Goal: Information Seeking & Learning: Learn about a topic

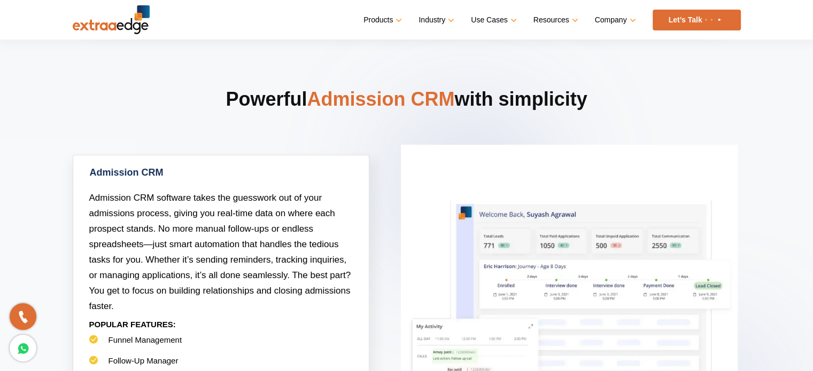
scroll to position [427, 0]
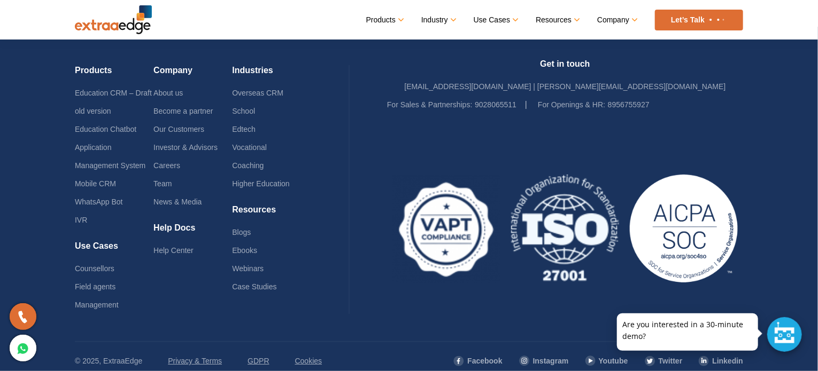
scroll to position [5141, 0]
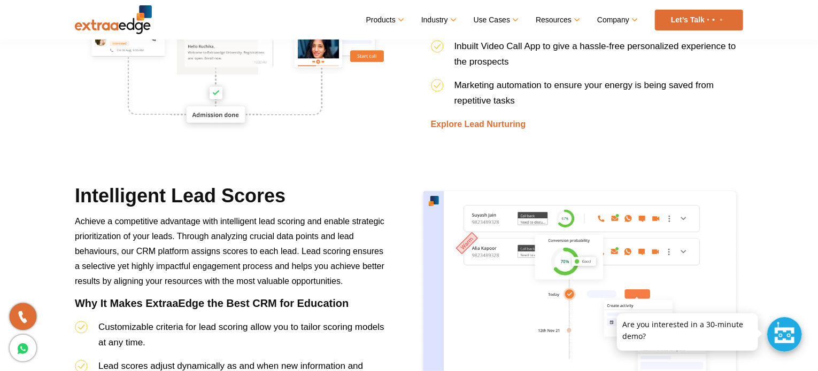
scroll to position [1676, 0]
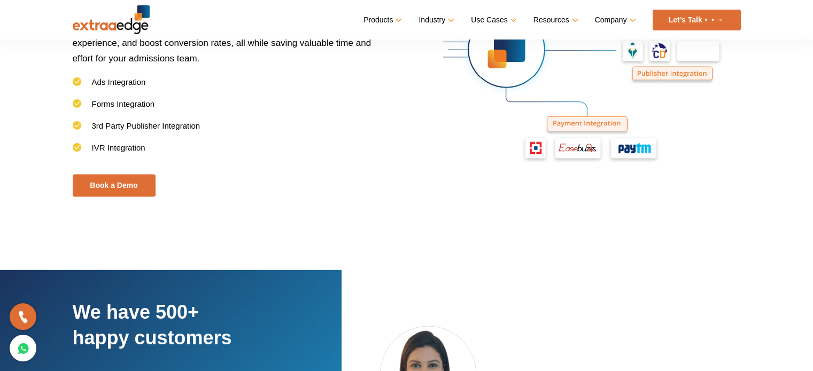
scroll to position [1771, 0]
